Goal: Check status: Check status

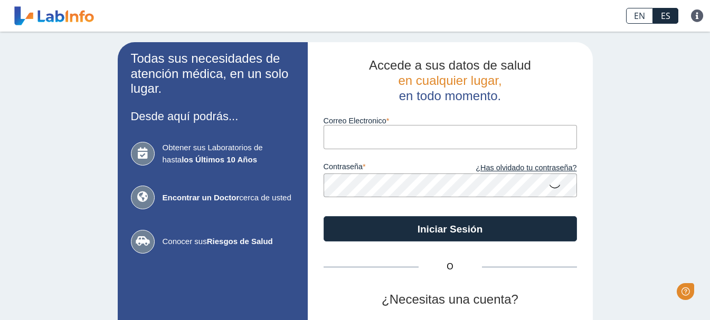
click at [434, 136] on input "Correo Electronico" at bounding box center [450, 137] width 253 height 24
type input "[EMAIL_ADDRESS][DOMAIN_NAME]"
click at [324, 216] on button "Iniciar Sesión" at bounding box center [450, 228] width 253 height 25
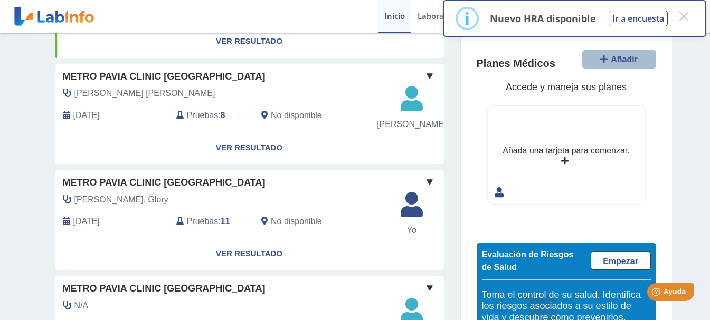
scroll to position [264, 0]
click at [681, 18] on button "×" at bounding box center [683, 16] width 19 height 19
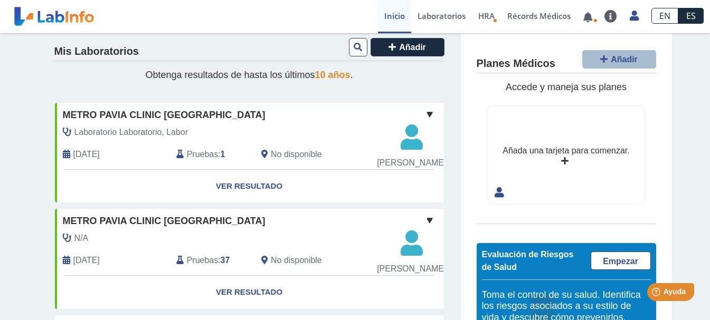
scroll to position [11, 0]
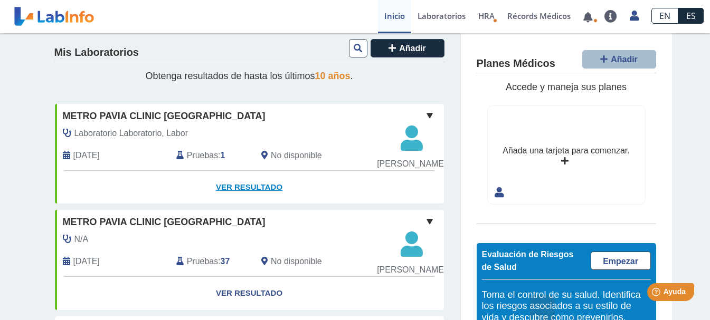
click at [258, 204] on link "Ver Resultado" at bounding box center [249, 187] width 389 height 33
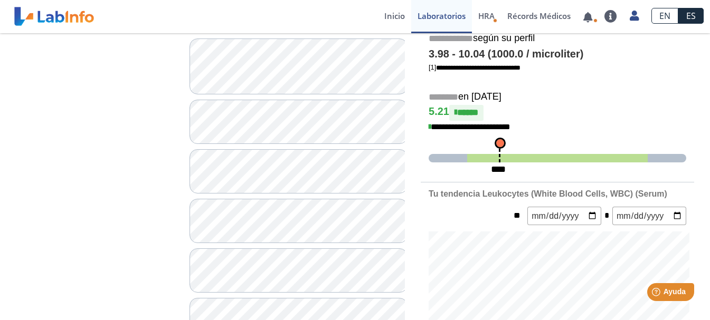
scroll to position [11, 0]
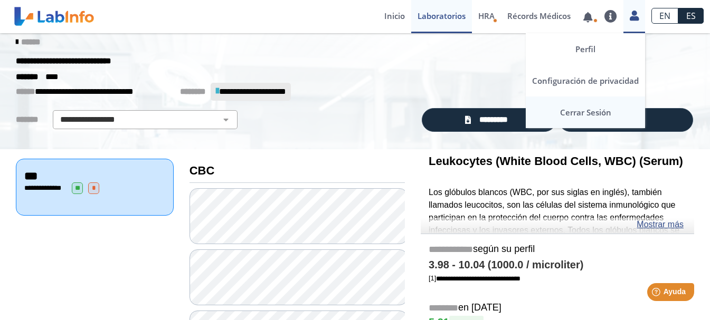
click at [589, 116] on link "Cerrar Sesión" at bounding box center [585, 113] width 119 height 32
